Goal: Transaction & Acquisition: Purchase product/service

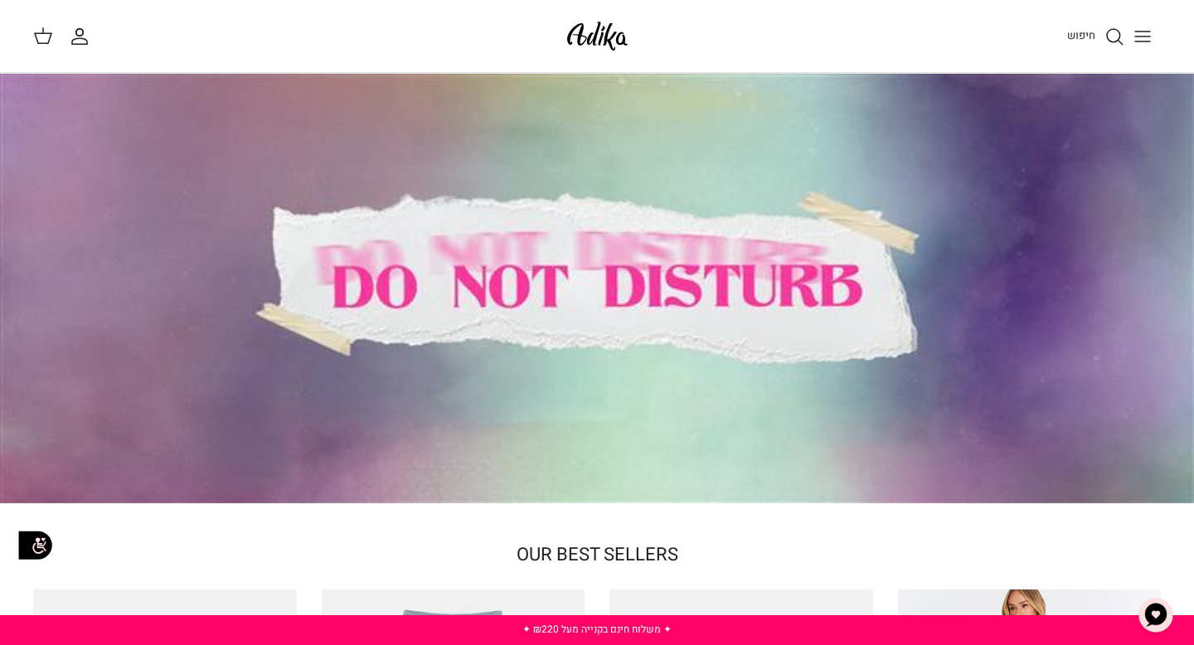
click at [1151, 36] on icon "Toggle menu" at bounding box center [1143, 37] width 20 height 20
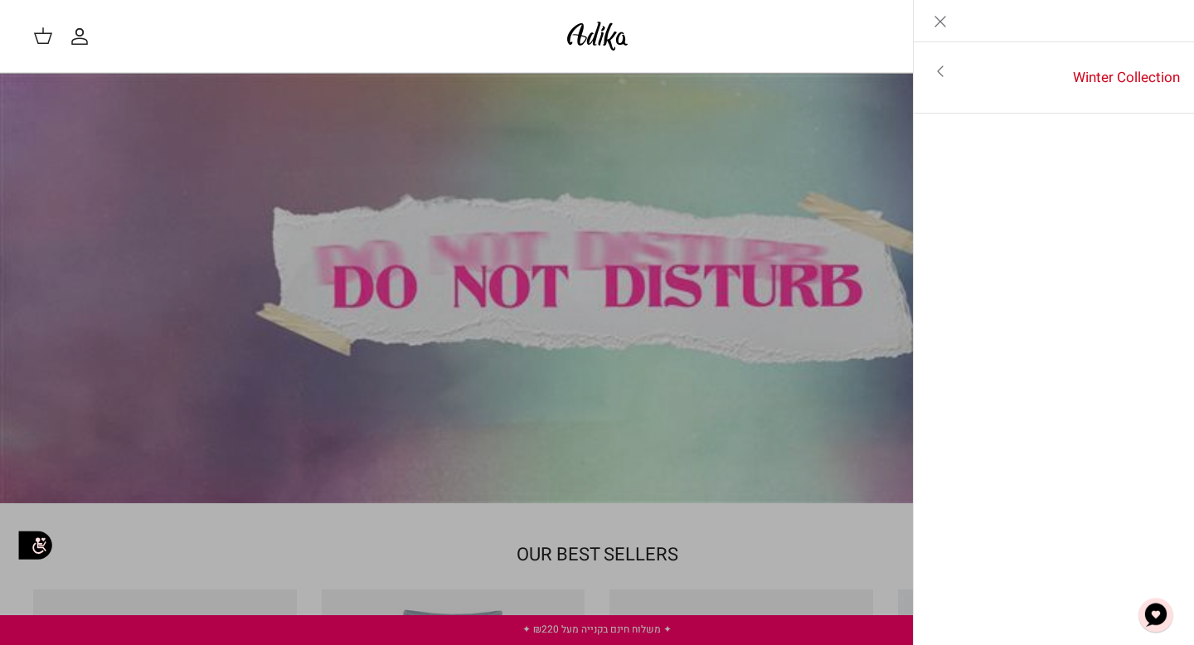
click at [935, 22] on icon "Close" at bounding box center [940, 22] width 20 height 20
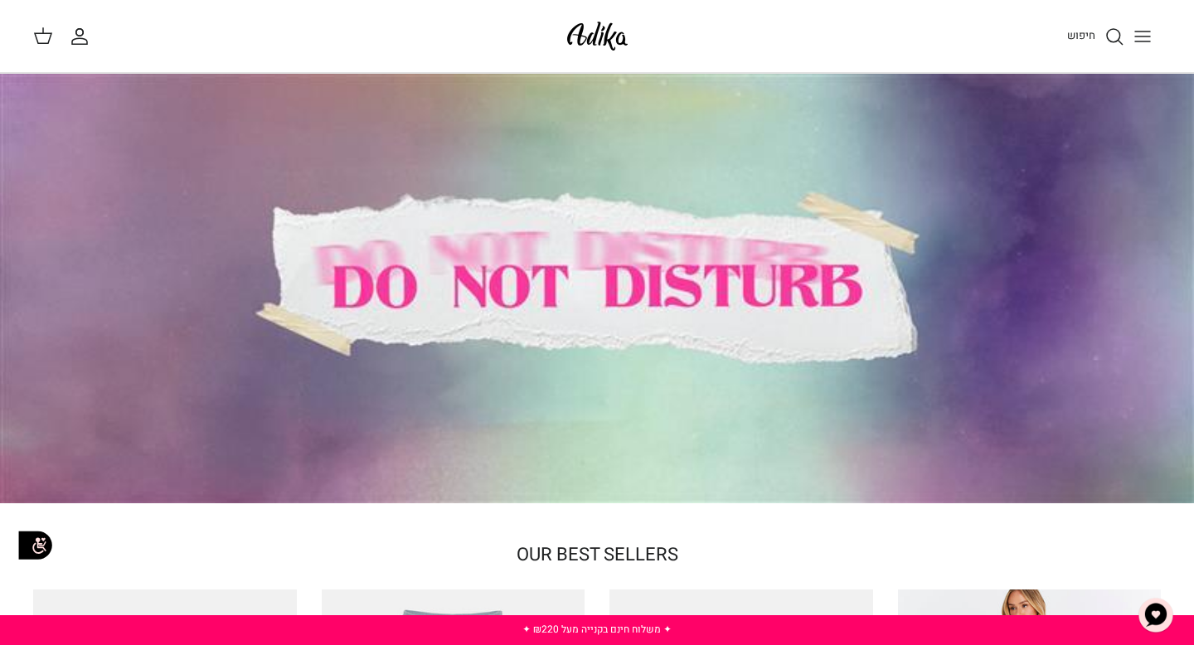
click at [1114, 43] on icon "חיפוש" at bounding box center [1115, 37] width 20 height 20
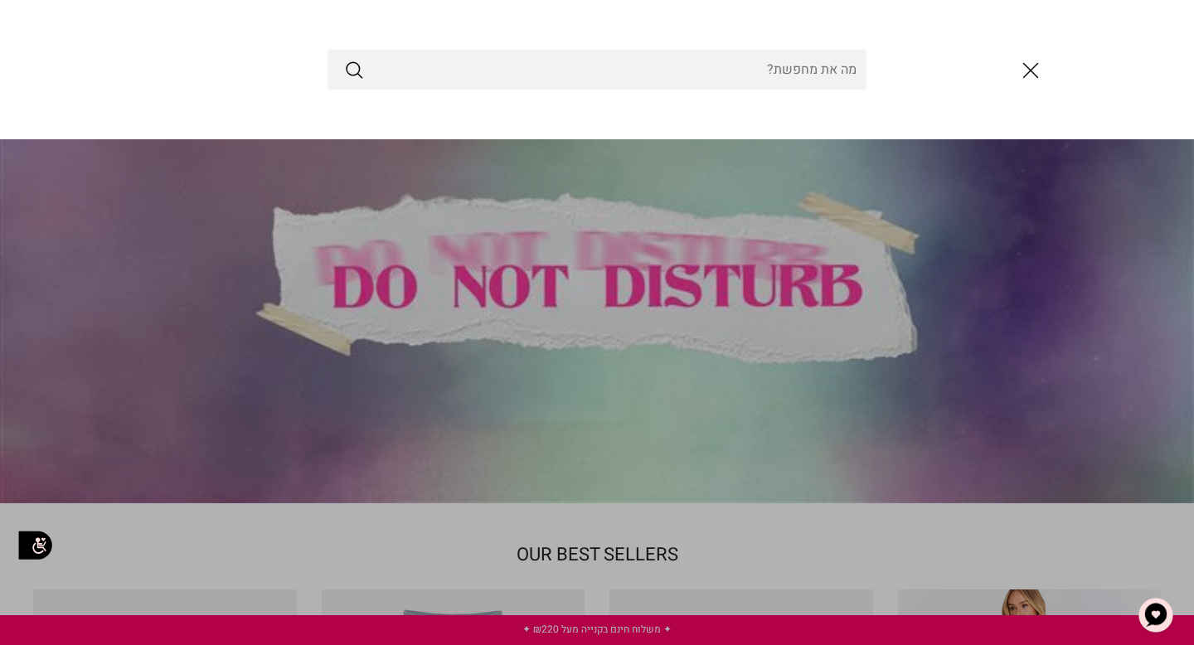
click at [799, 69] on input "Search Store" at bounding box center [597, 70] width 539 height 40
type input "z"
type input "a"
type input "yves sain"
click at [344, 59] on button "Submit" at bounding box center [354, 70] width 20 height 22
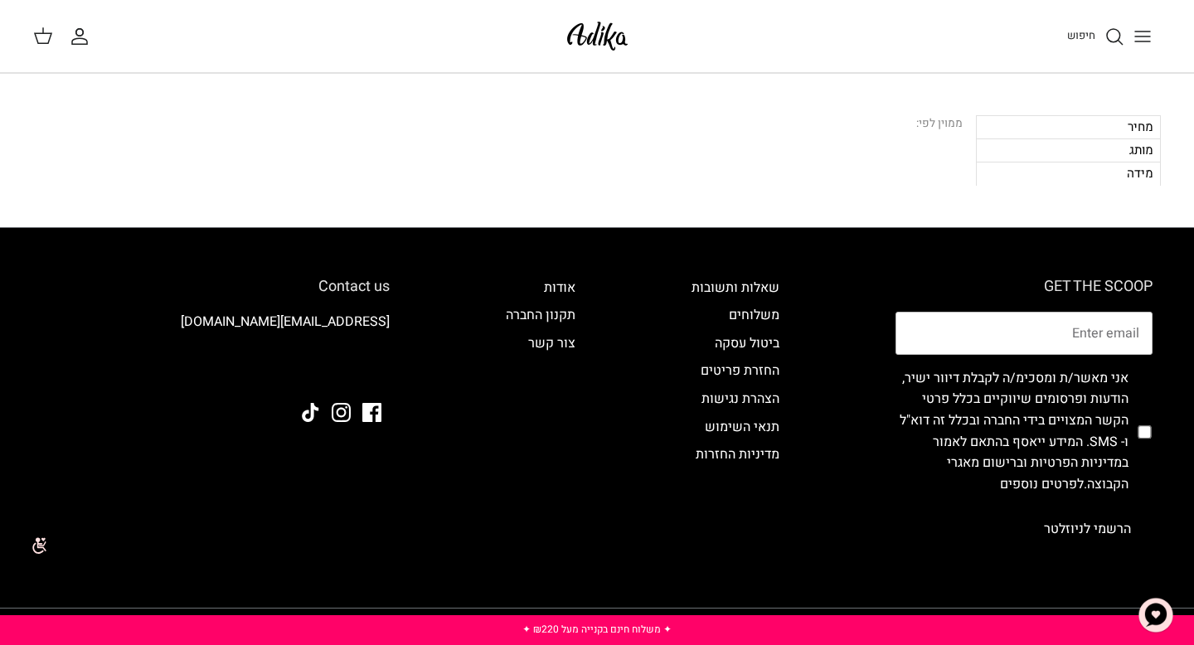
click at [1106, 30] on icon "חיפוש" at bounding box center [1115, 37] width 20 height 20
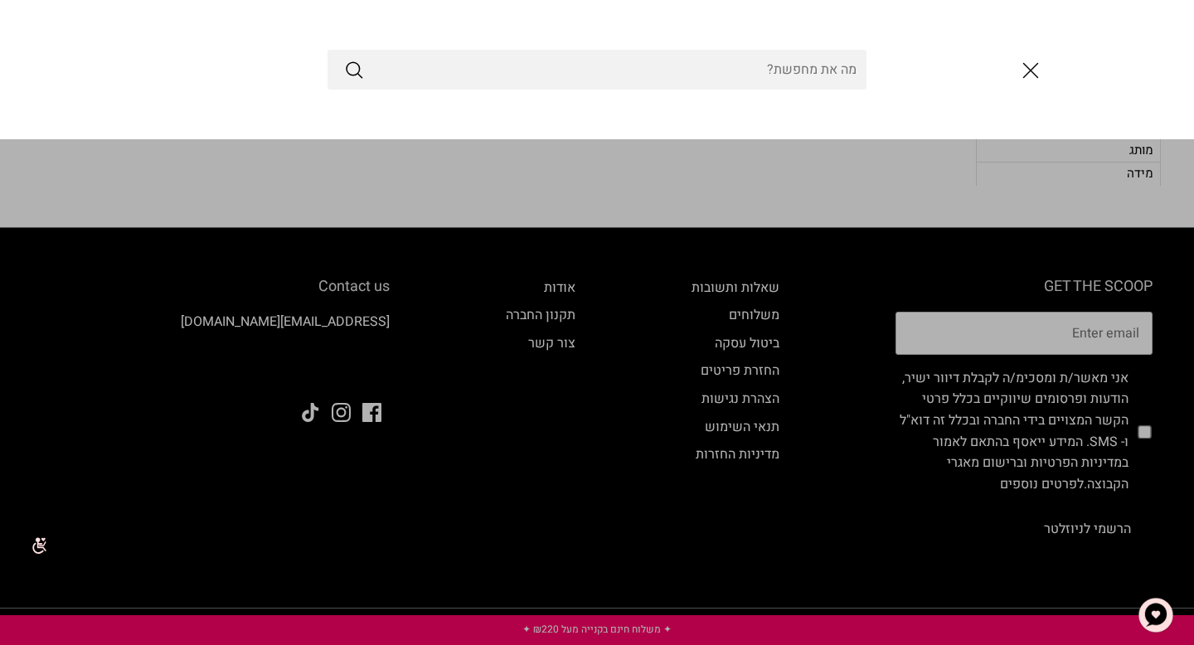
click at [732, 70] on input "Search Store" at bounding box center [597, 70] width 539 height 40
type input "c"
type input "בושם"
click at [344, 59] on button "Submit" at bounding box center [354, 70] width 20 height 22
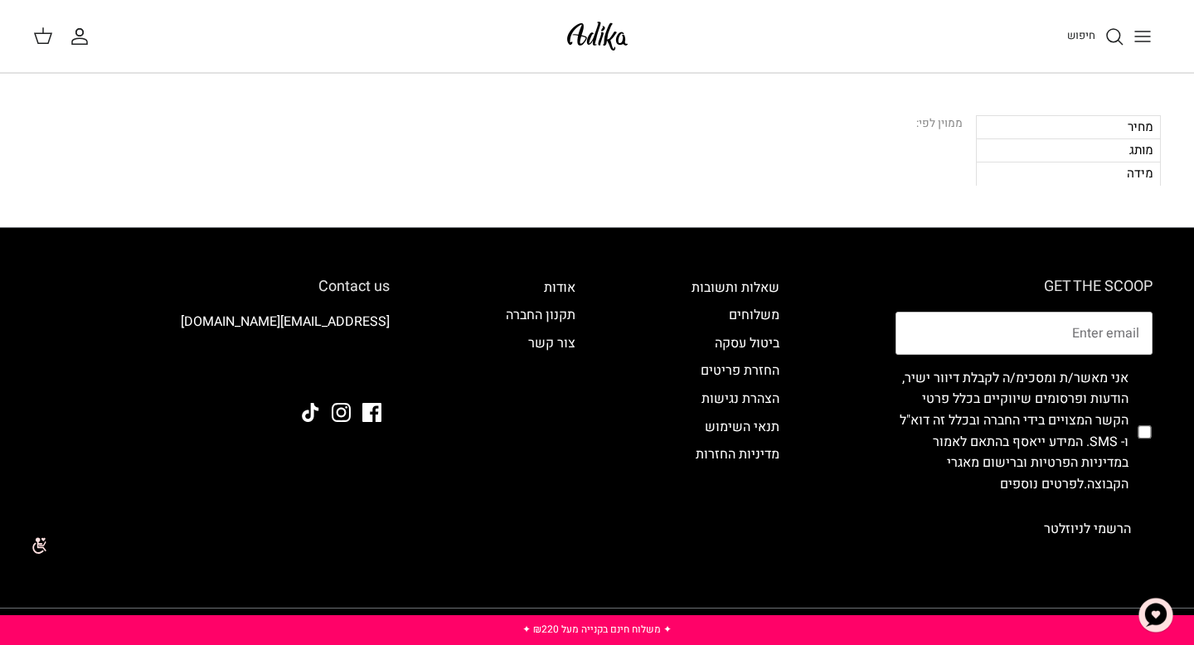
click at [1137, 34] on icon "Toggle menu" at bounding box center [1143, 37] width 20 height 20
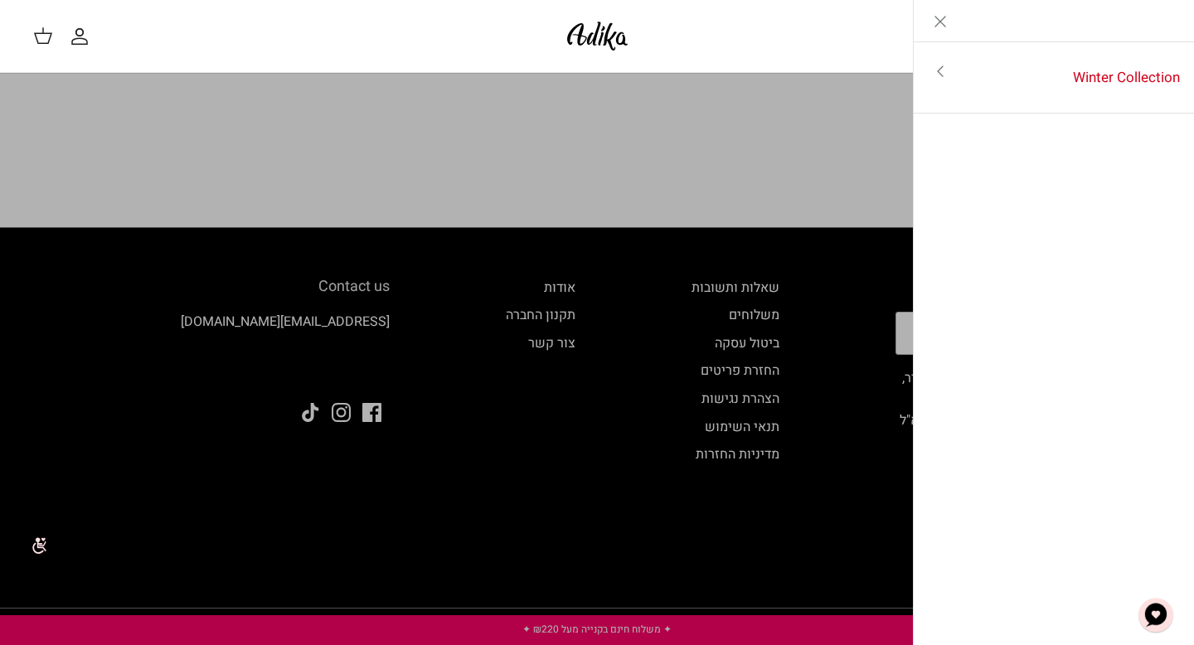
click at [949, 15] on icon "Close" at bounding box center [940, 22] width 20 height 20
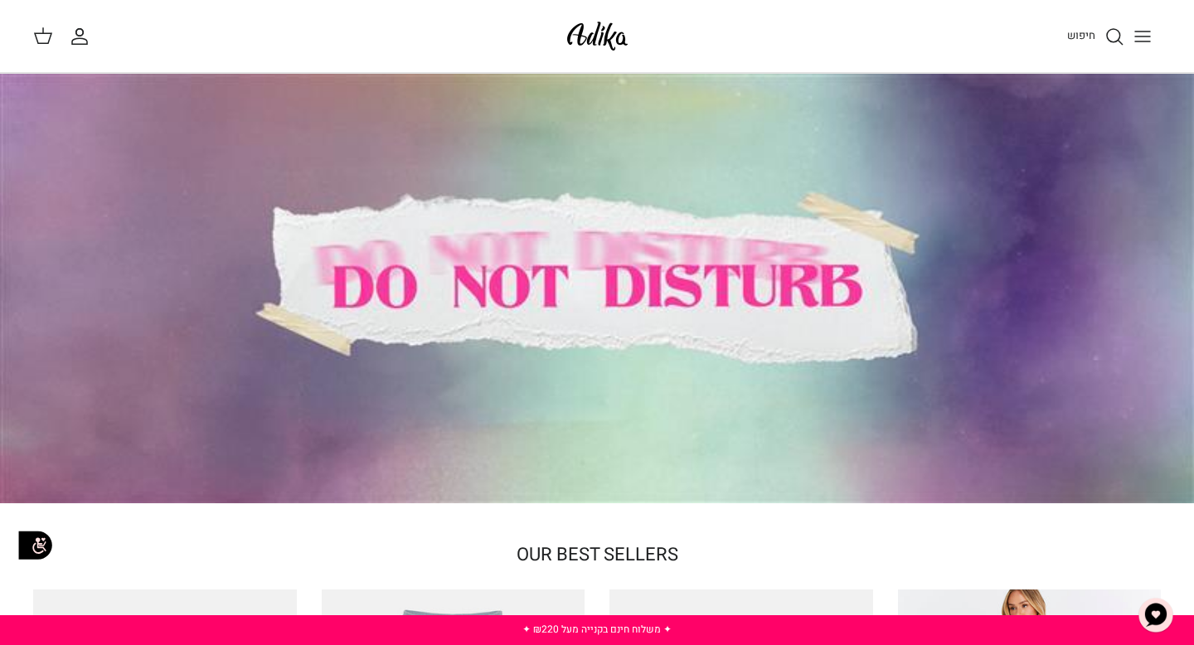
click at [1148, 27] on icon "Toggle menu" at bounding box center [1143, 37] width 20 height 20
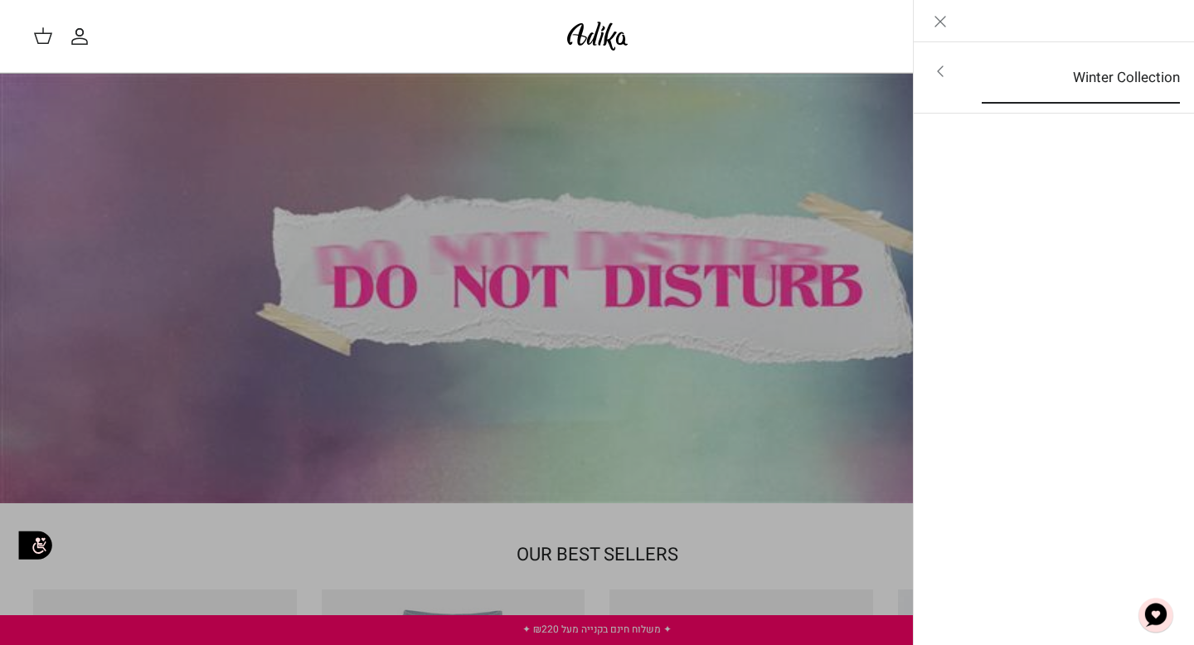
click at [1009, 92] on link "Winter Collection" at bounding box center [1081, 77] width 228 height 51
click at [1052, 56] on link "לכל הפריטים" at bounding box center [1054, 72] width 265 height 41
